Goal: Find specific page/section: Find specific page/section

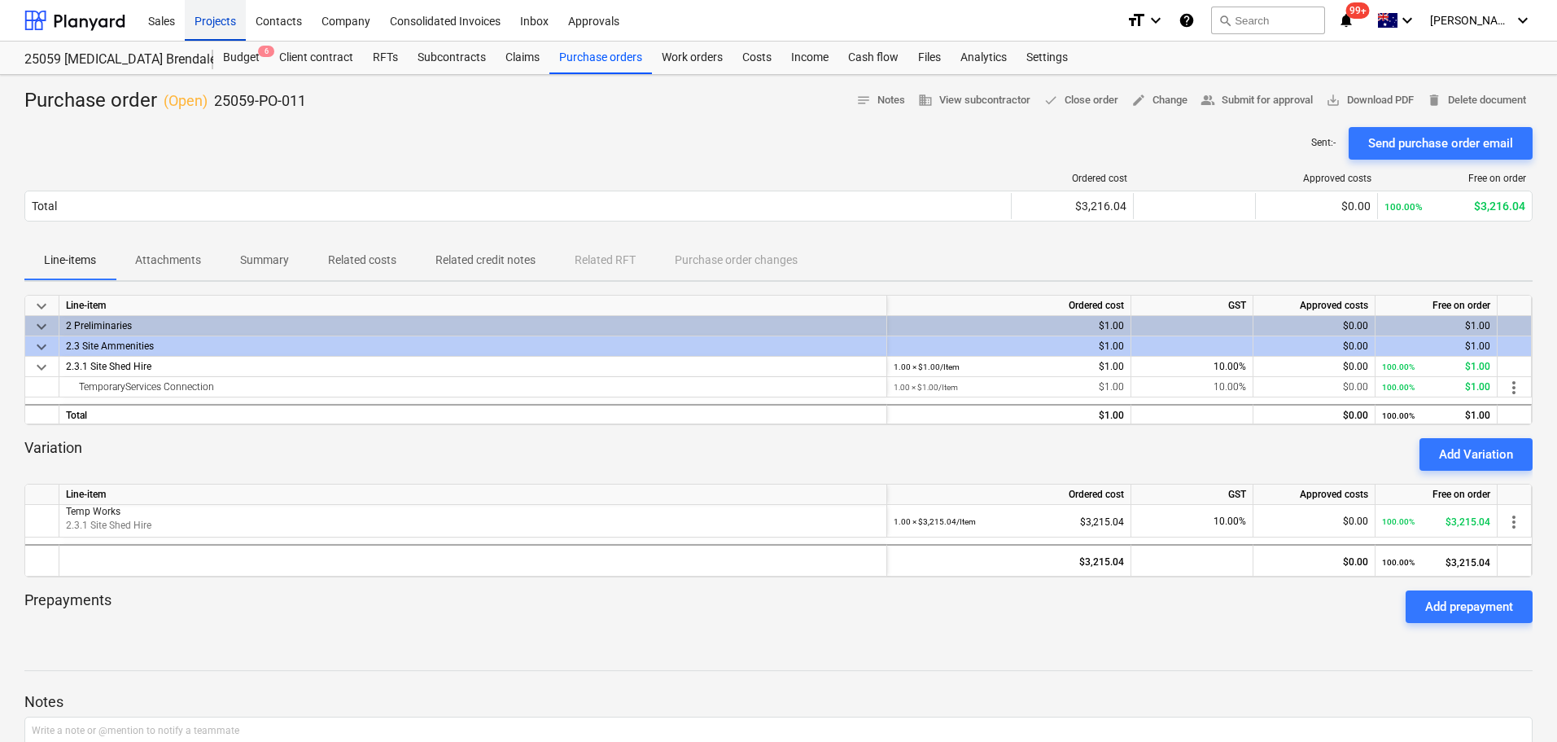
click at [211, 20] on div "Projects" at bounding box center [215, 20] width 61 height 42
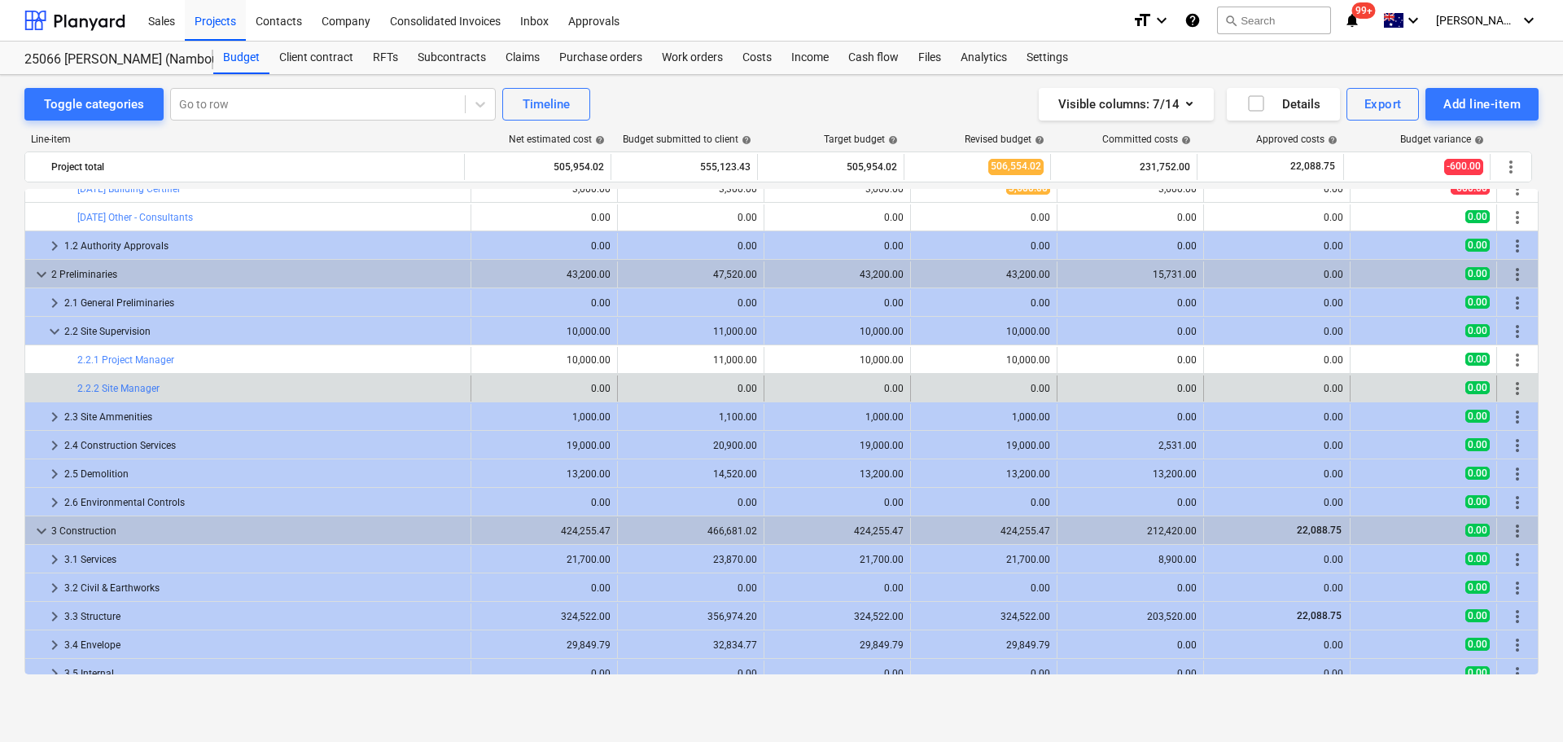
scroll to position [524, 0]
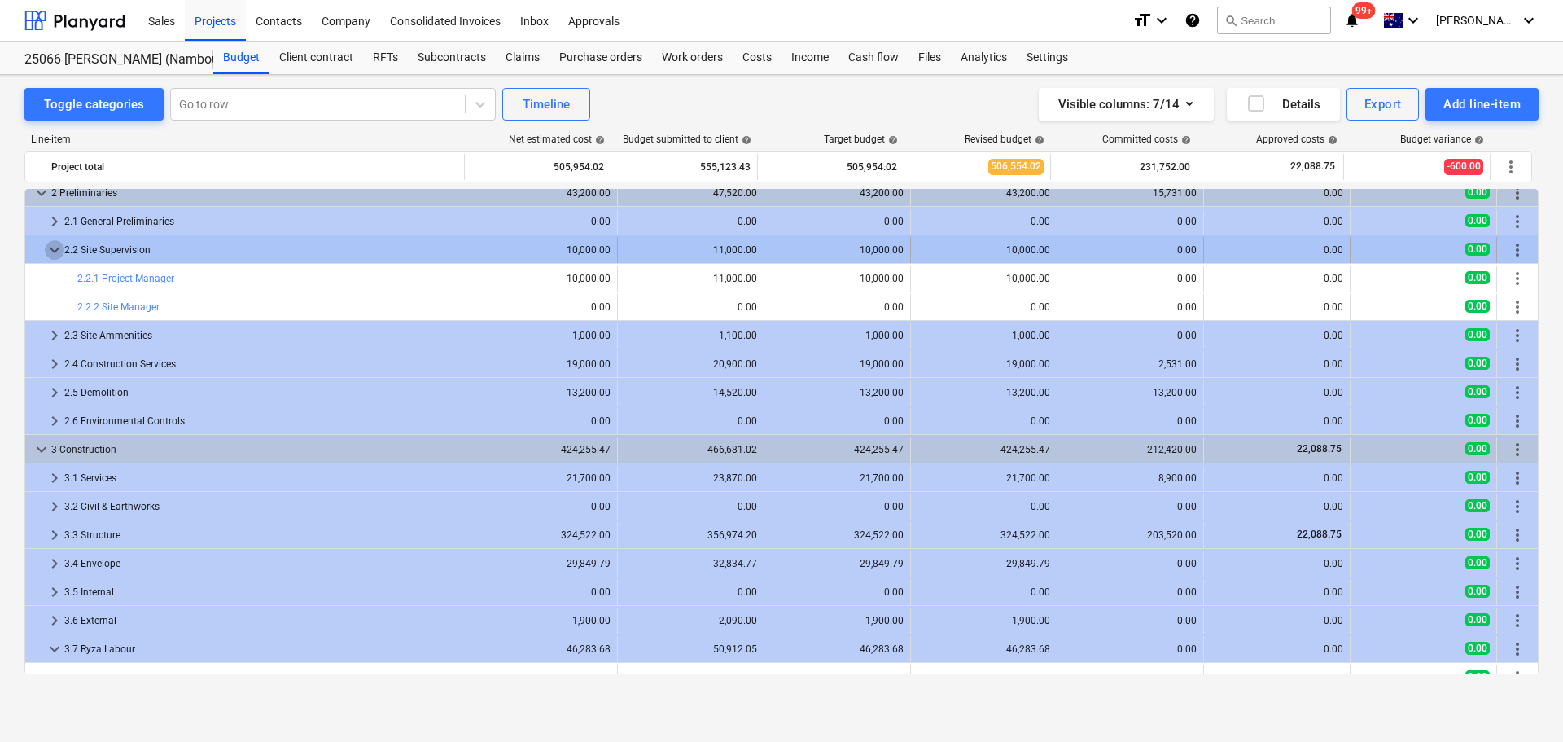
click at [59, 250] on span "keyboard_arrow_down" at bounding box center [55, 250] width 20 height 20
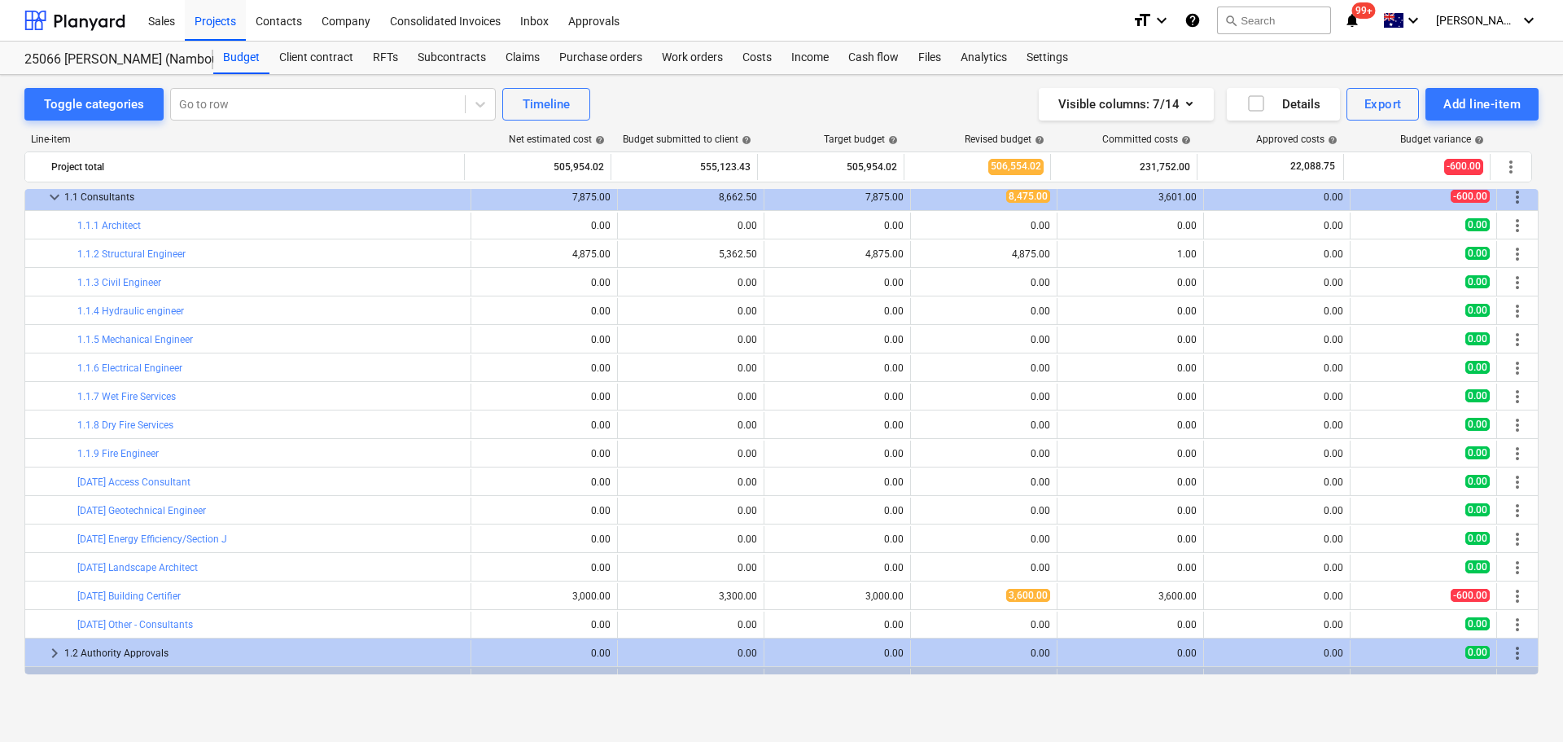
scroll to position [0, 0]
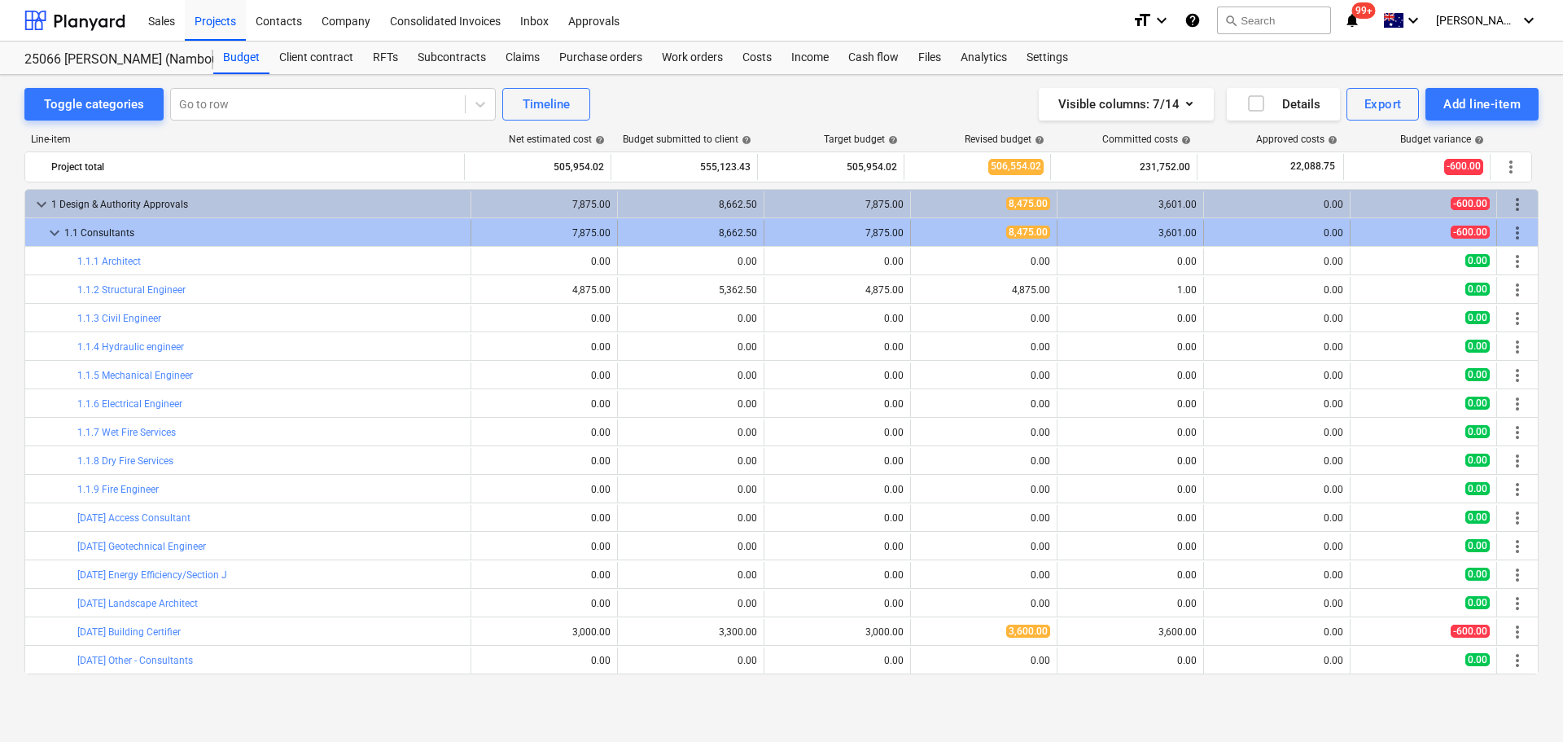
click at [51, 235] on span "keyboard_arrow_down" at bounding box center [55, 233] width 20 height 20
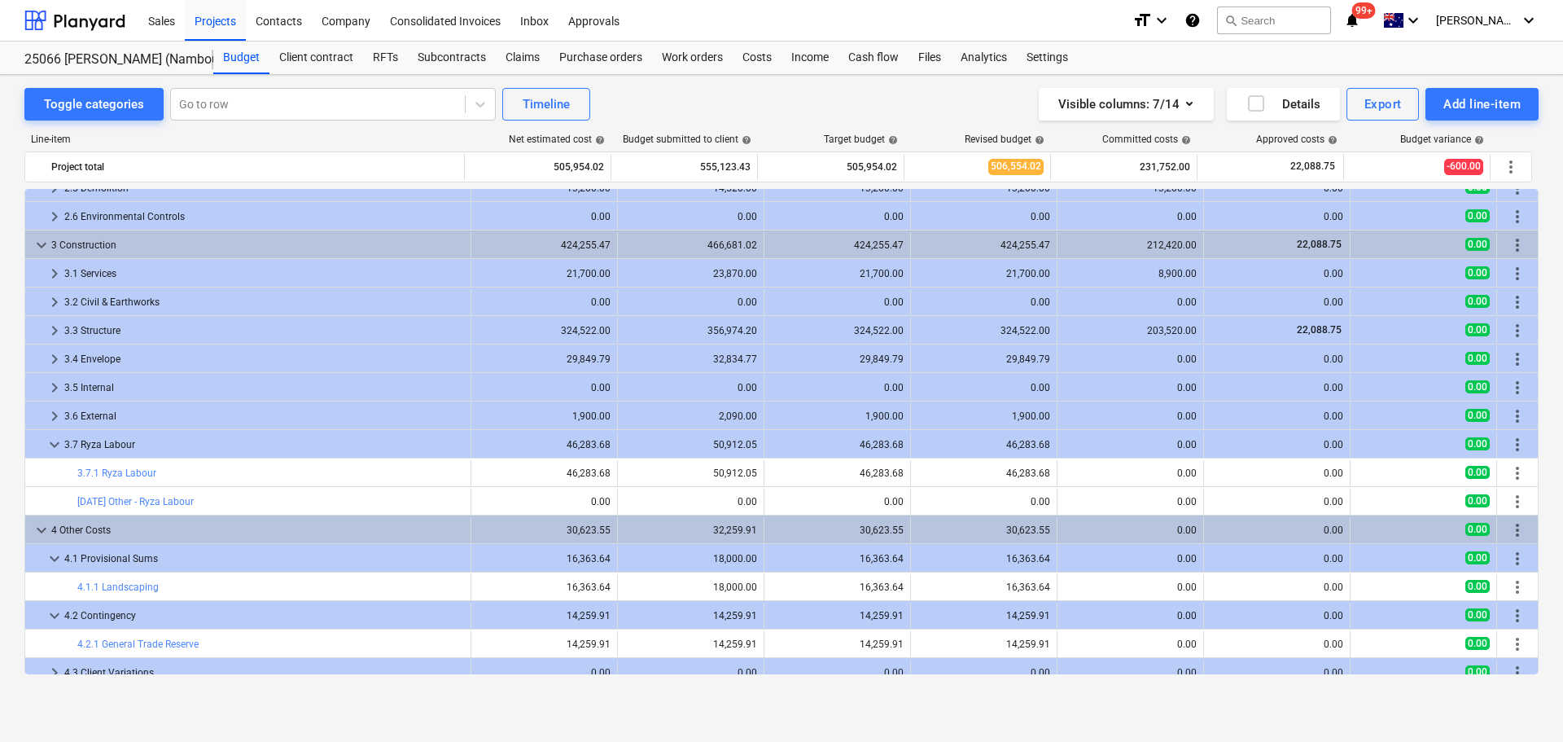
scroll to position [284, 0]
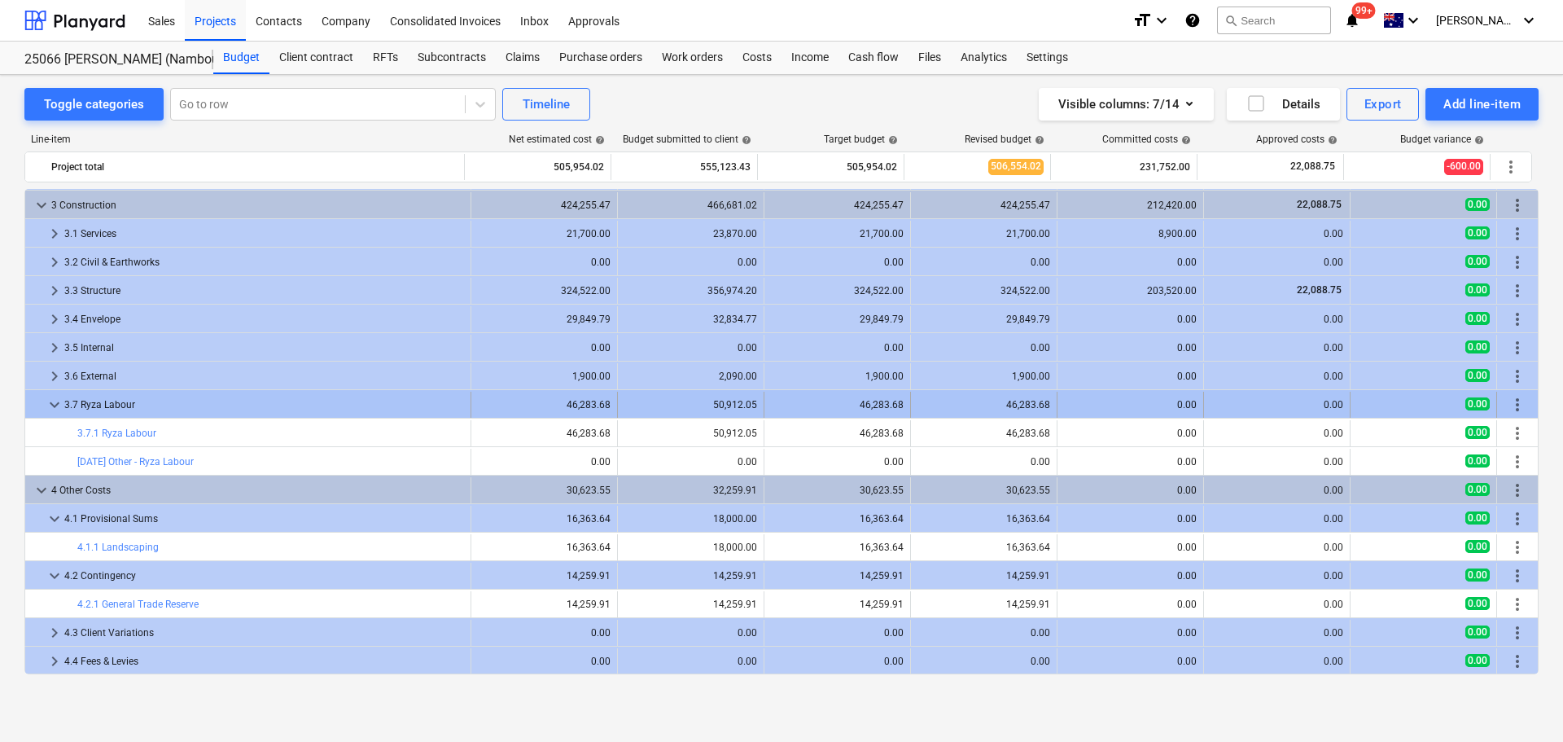
click at [66, 405] on div "3.7 Ryza Labour" at bounding box center [264, 405] width 400 height 26
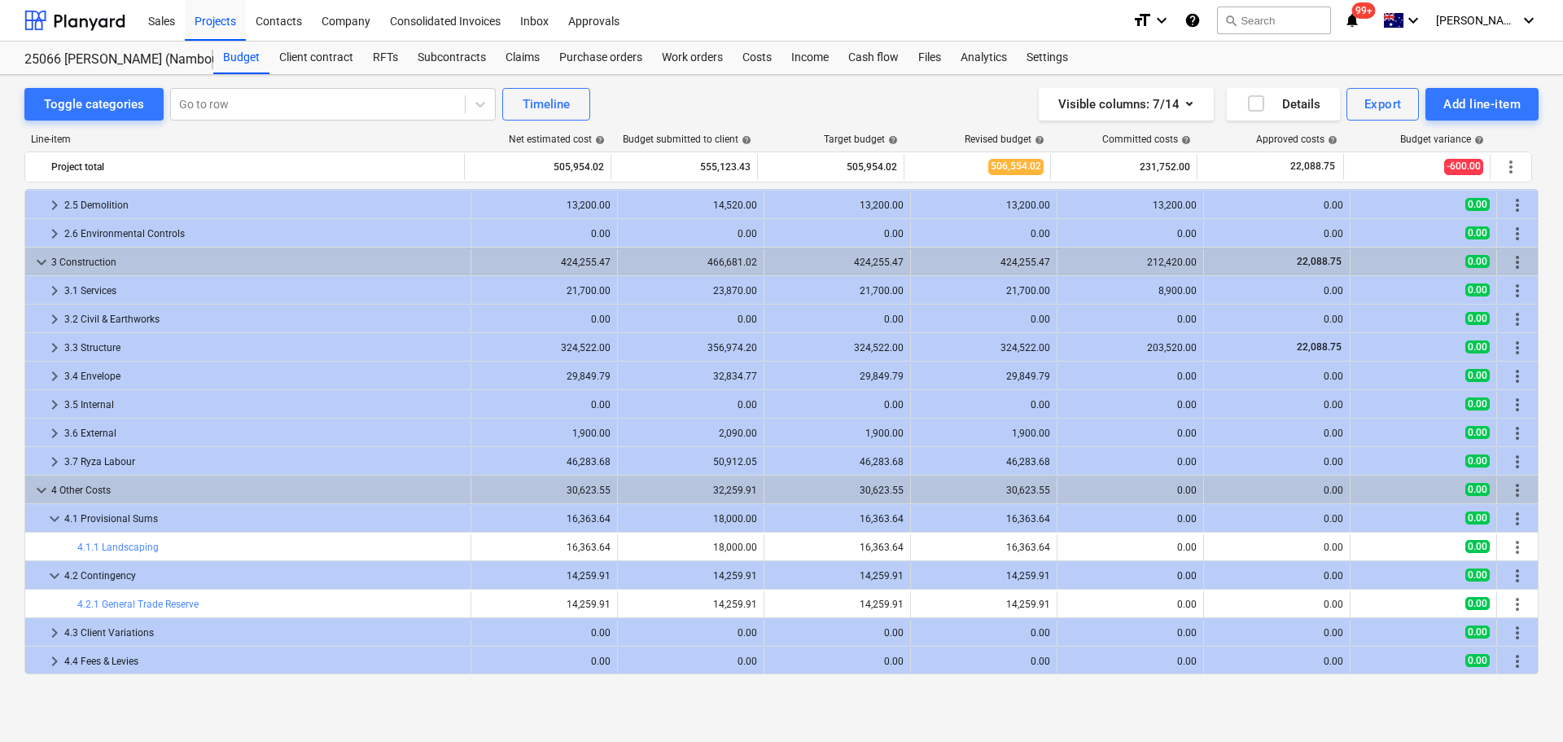
scroll to position [227, 0]
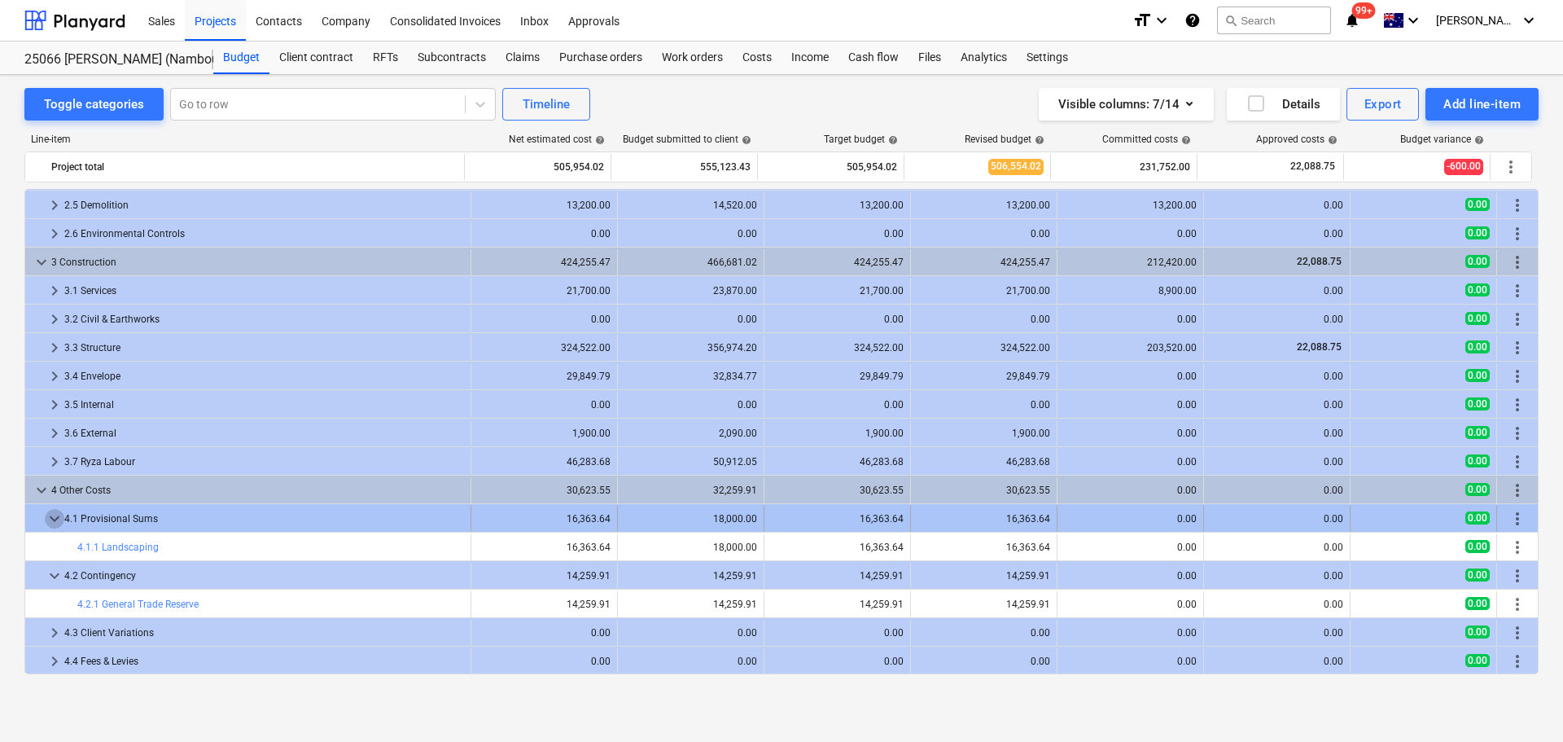
click at [50, 520] on span "keyboard_arrow_down" at bounding box center [55, 519] width 20 height 20
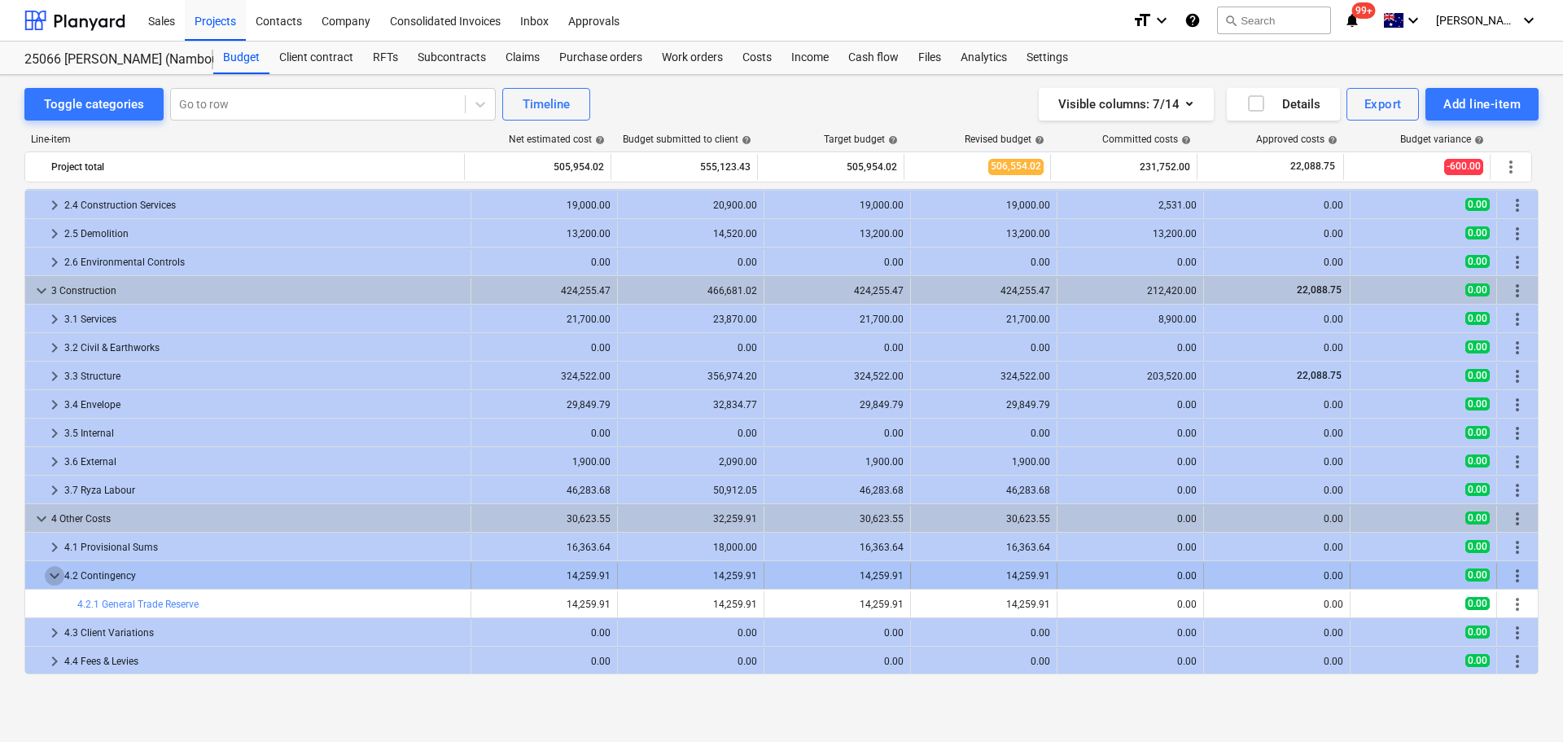
click at [55, 573] on span "keyboard_arrow_down" at bounding box center [55, 576] width 20 height 20
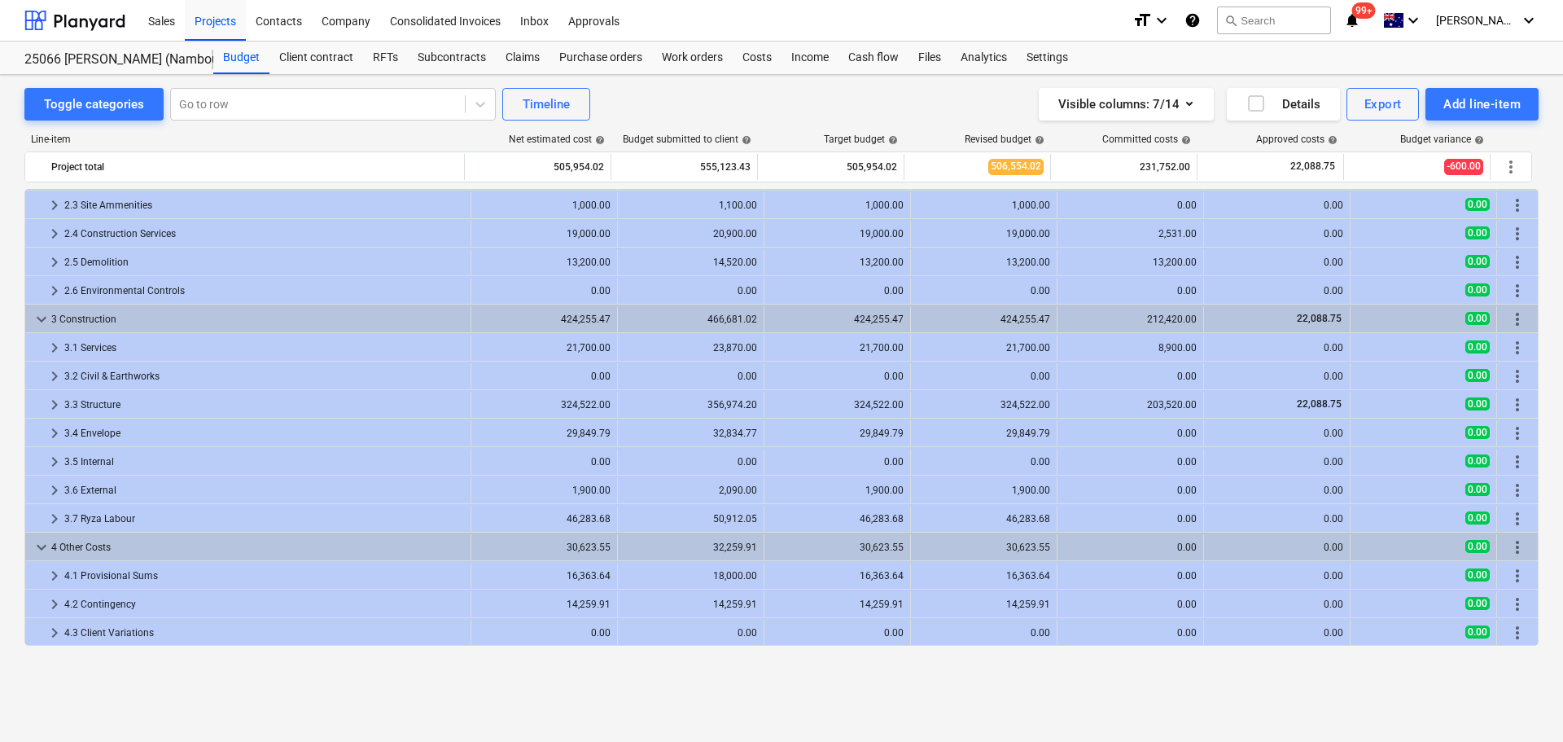
scroll to position [0, 0]
